Goal: Information Seeking & Learning: Learn about a topic

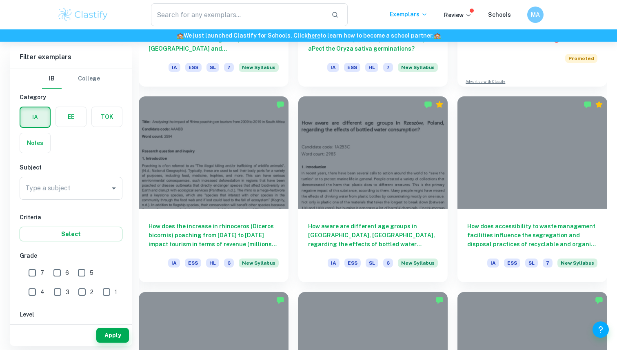
scroll to position [372, 0]
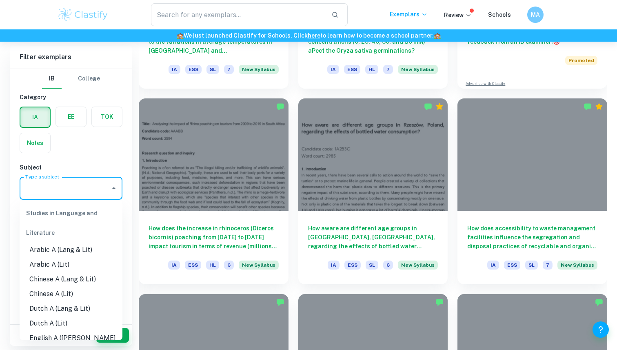
click at [91, 195] on input "Type a subject" at bounding box center [64, 188] width 83 height 16
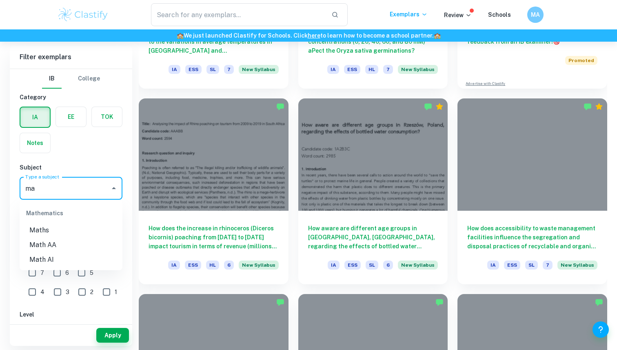
type input "m"
click at [85, 243] on li "Math AA" at bounding box center [71, 245] width 103 height 15
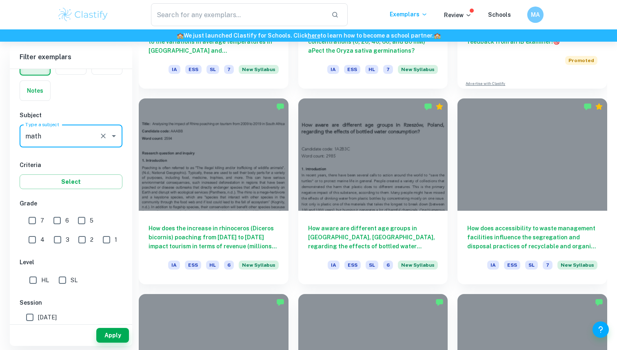
type input "Math AA"
click at [32, 222] on input "7" at bounding box center [32, 220] width 16 height 16
checkbox input "true"
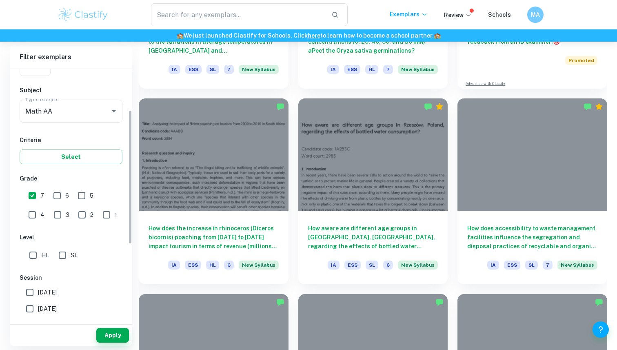
click at [67, 257] on input "SL" at bounding box center [62, 255] width 16 height 16
checkbox input "true"
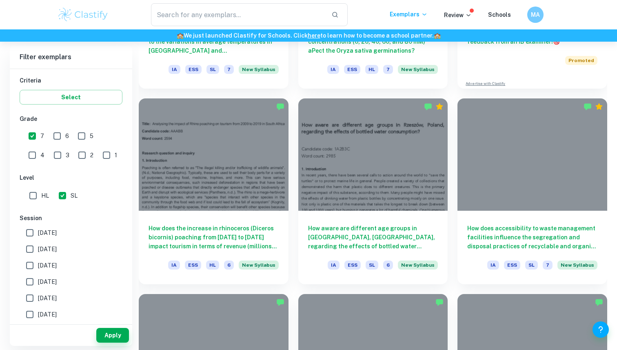
scroll to position [158, 0]
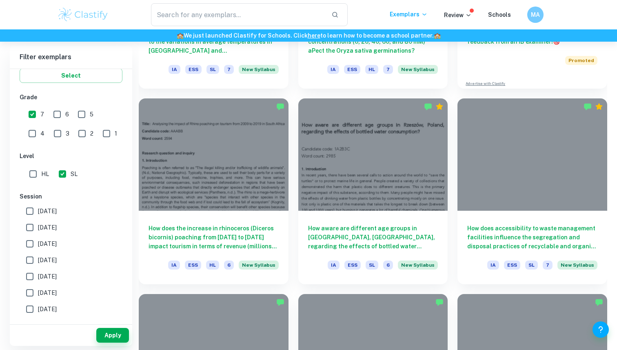
click at [58, 216] on label "May 2026" at bounding box center [69, 211] width 94 height 16
click at [38, 216] on input "May 2026" at bounding box center [30, 211] width 16 height 16
checkbox input "true"
click at [65, 227] on label "[DATE]" at bounding box center [69, 227] width 94 height 16
click at [38, 227] on input "[DATE]" at bounding box center [30, 227] width 16 height 16
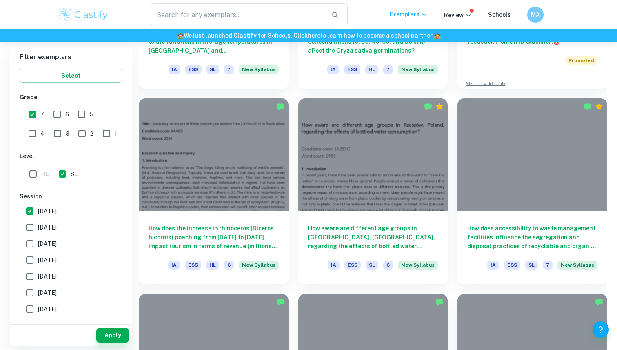
checkbox input "true"
click at [106, 336] on button "Apply" at bounding box center [112, 335] width 33 height 15
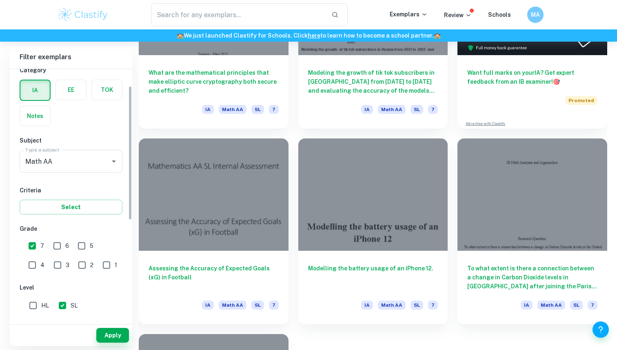
scroll to position [31, 0]
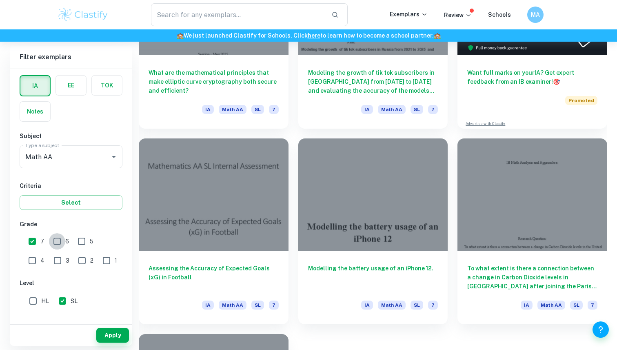
click at [58, 240] on input "6" at bounding box center [57, 241] width 16 height 16
checkbox input "true"
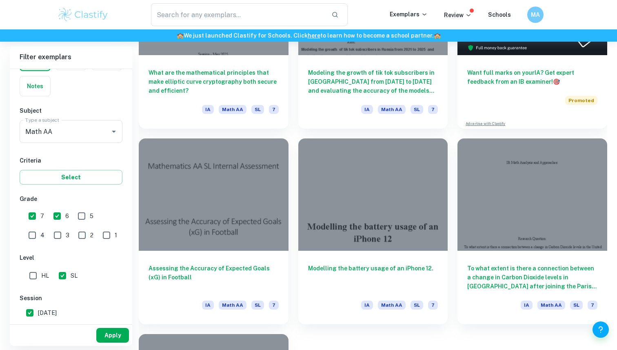
click at [109, 331] on button "Apply" at bounding box center [112, 335] width 33 height 15
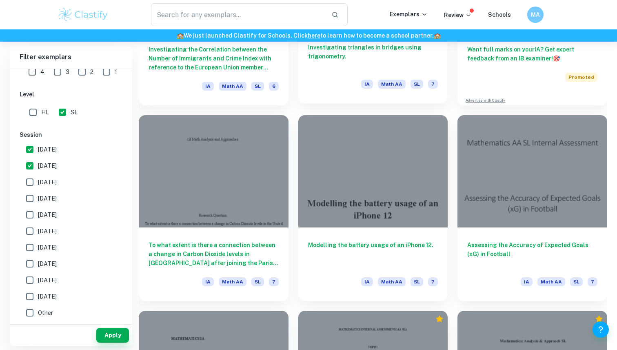
scroll to position [372, 0]
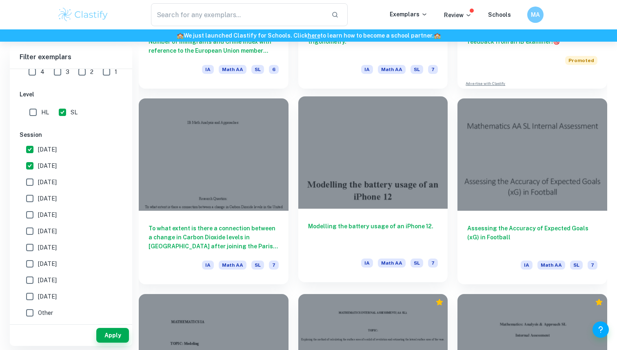
click at [399, 223] on h6 "Modelling the battery usage of an iPhone 12." at bounding box center [373, 235] width 130 height 27
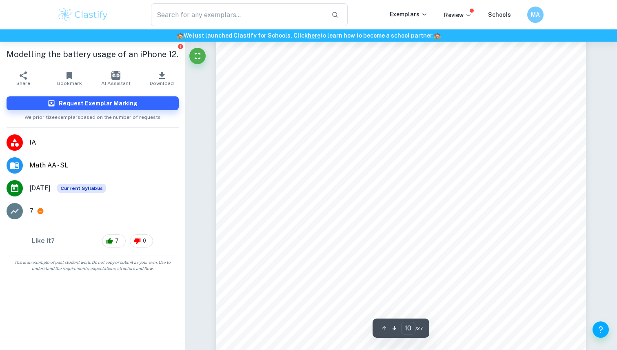
scroll to position [4447, 0]
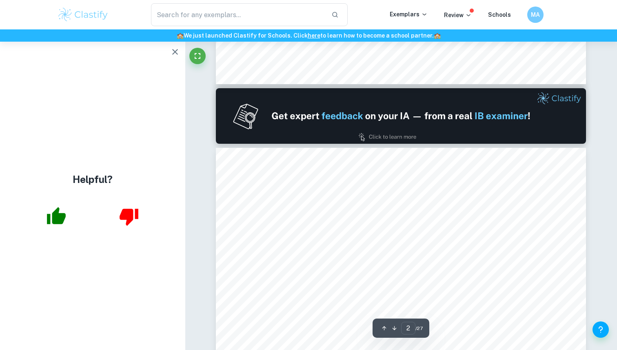
type input "1"
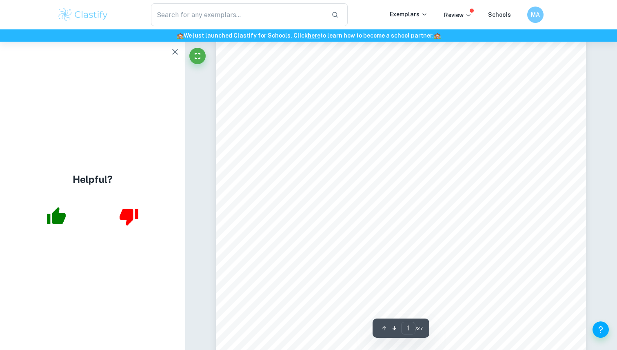
scroll to position [70, 0]
click at [174, 51] on icon "button" at bounding box center [175, 52] width 6 height 6
